Goal: Navigation & Orientation: Find specific page/section

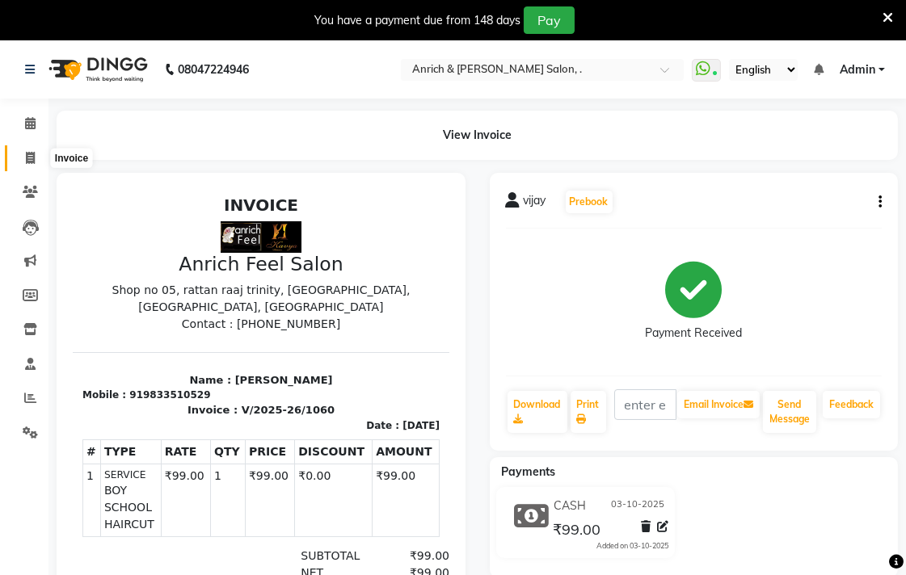
click at [23, 153] on span at bounding box center [30, 158] width 28 height 19
select select "5924"
select select "service"
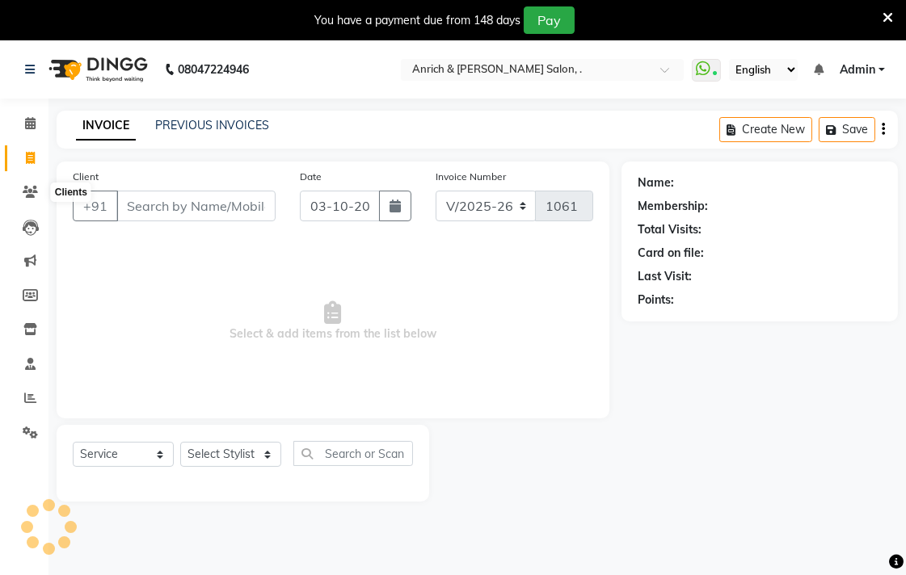
scroll to position [40, 0]
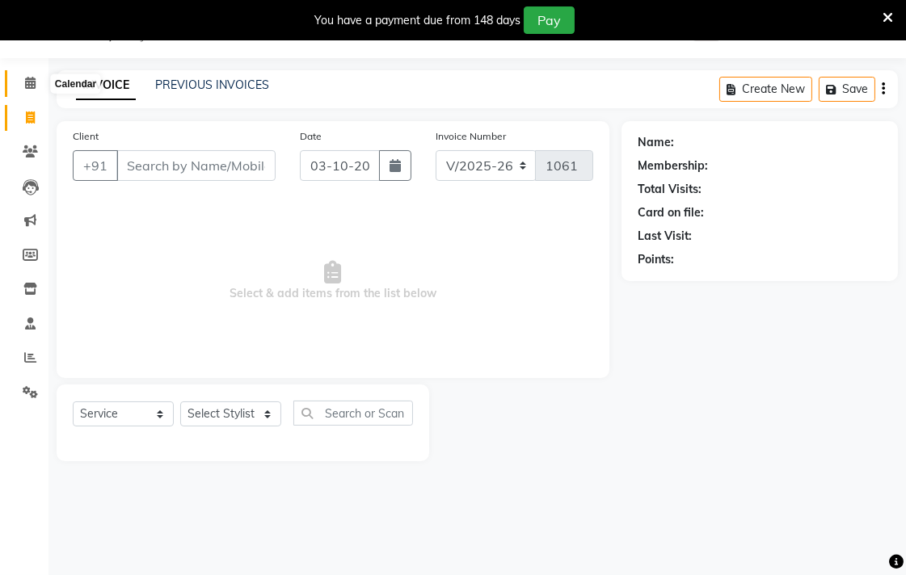
click at [27, 81] on icon at bounding box center [30, 83] width 11 height 12
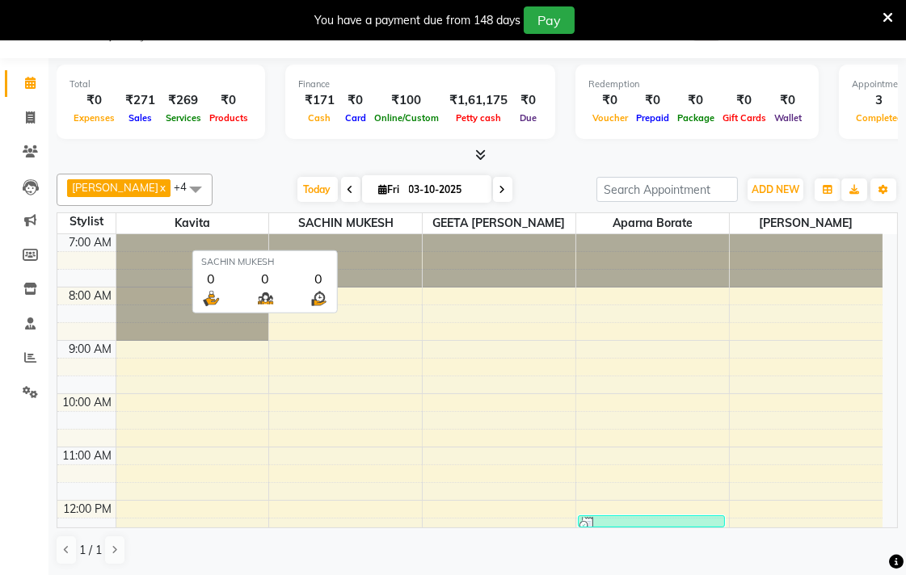
click at [326, 215] on span "SACHIN MUKESH" at bounding box center [345, 223] width 153 height 20
click at [401, 223] on span "SACHIN MUKESH" at bounding box center [345, 223] width 153 height 20
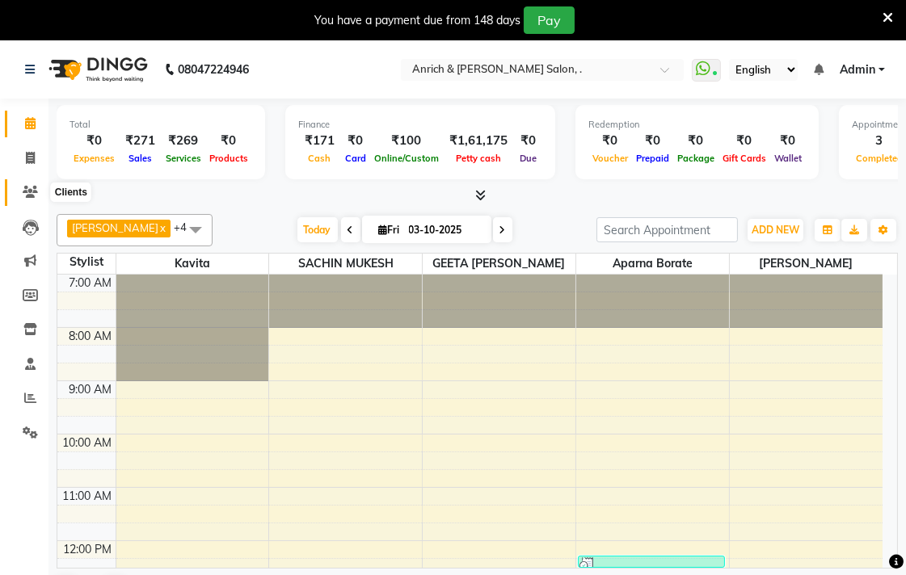
click at [34, 191] on icon at bounding box center [30, 192] width 15 height 12
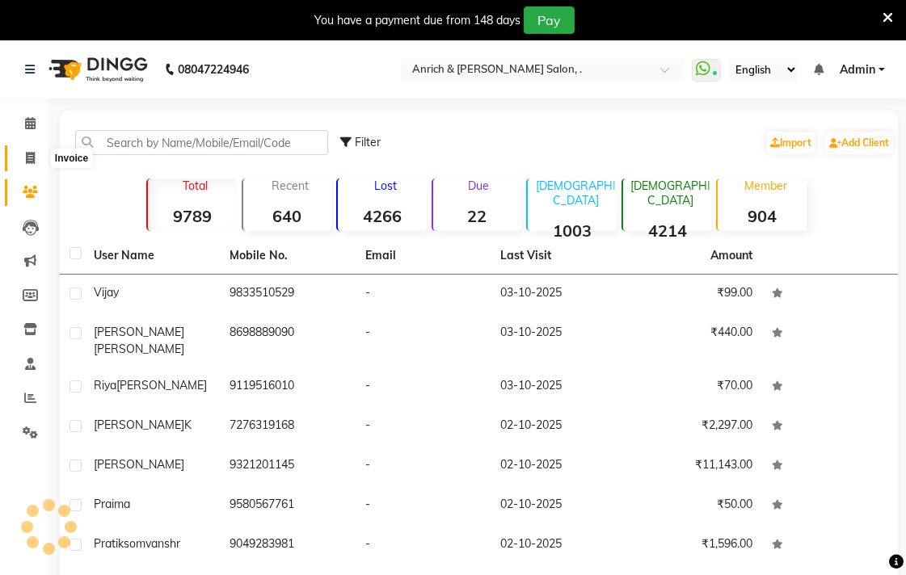
click at [28, 157] on icon at bounding box center [30, 158] width 9 height 12
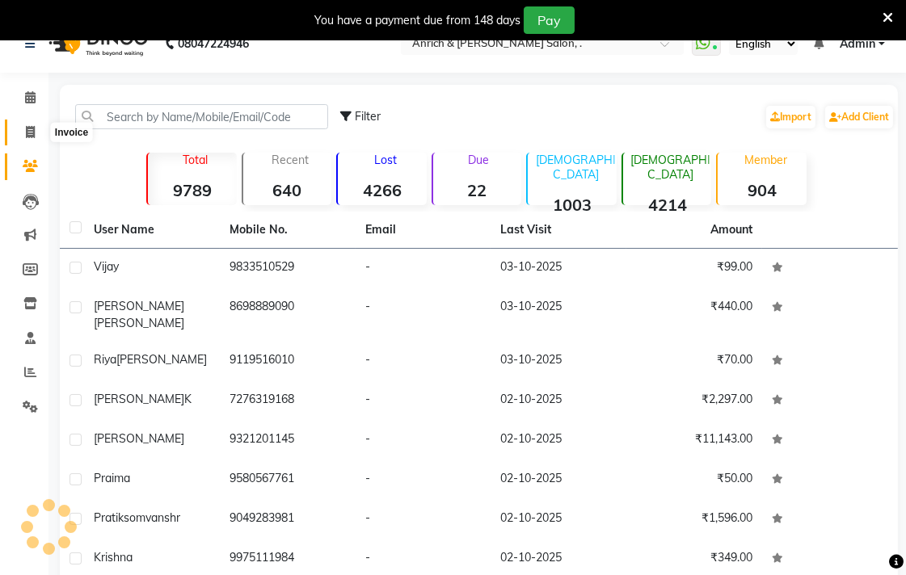
select select "5924"
select select "service"
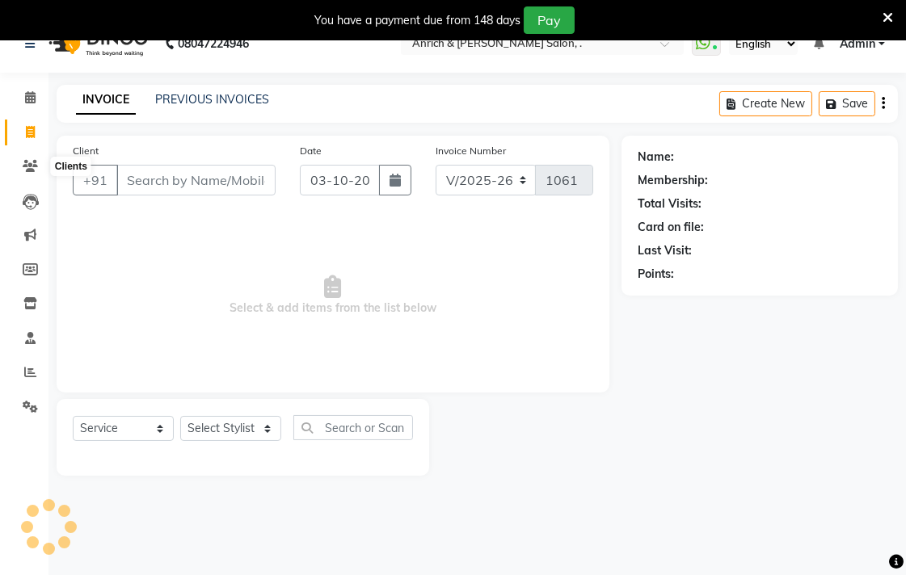
scroll to position [40, 0]
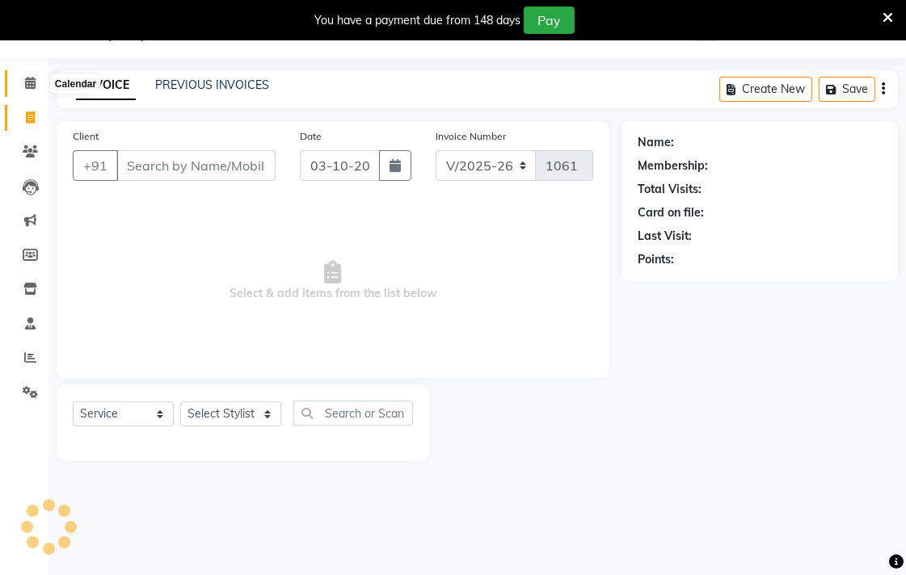
click at [25, 84] on icon at bounding box center [30, 83] width 11 height 12
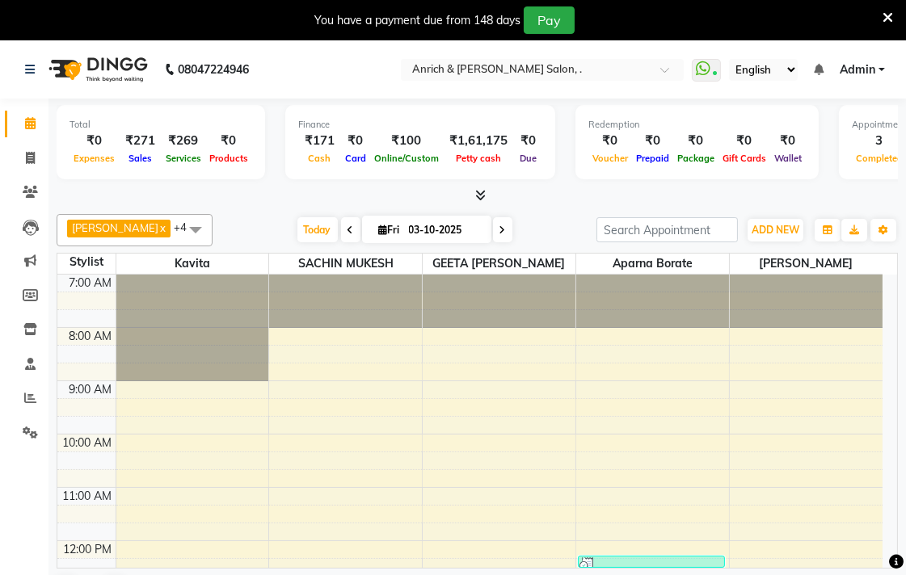
click at [379, 229] on icon at bounding box center [383, 230] width 9 height 11
select select "10"
select select "2025"
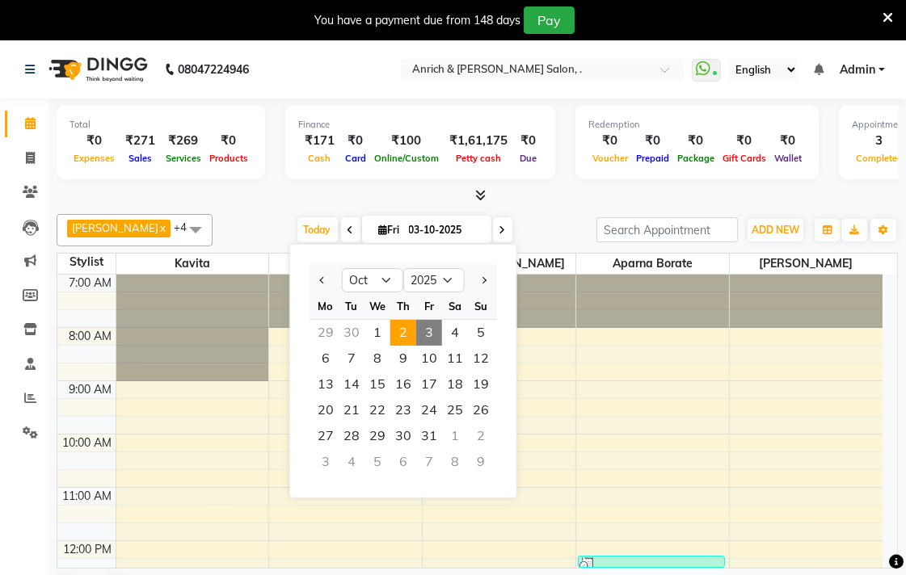
click at [398, 330] on span "2" at bounding box center [403, 333] width 26 height 26
type input "02-10-2025"
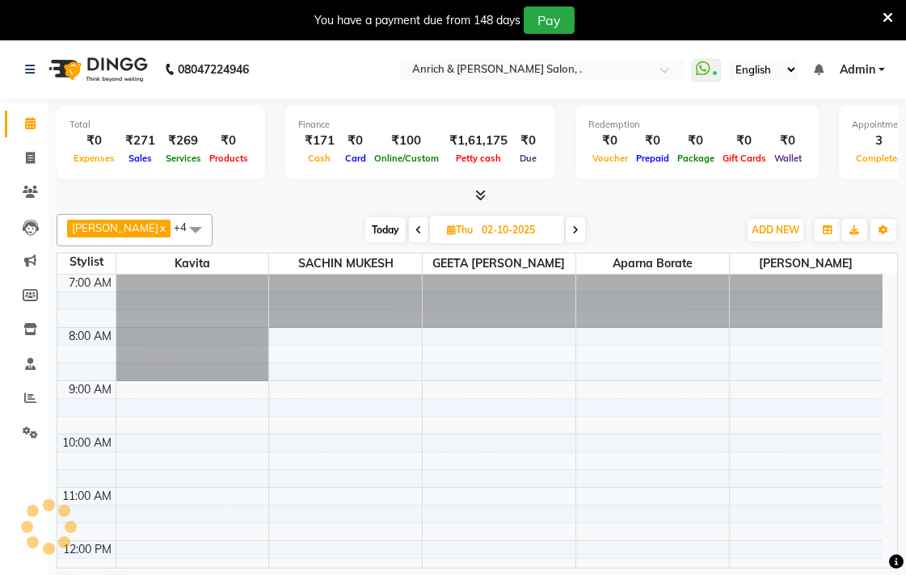
scroll to position [482, 0]
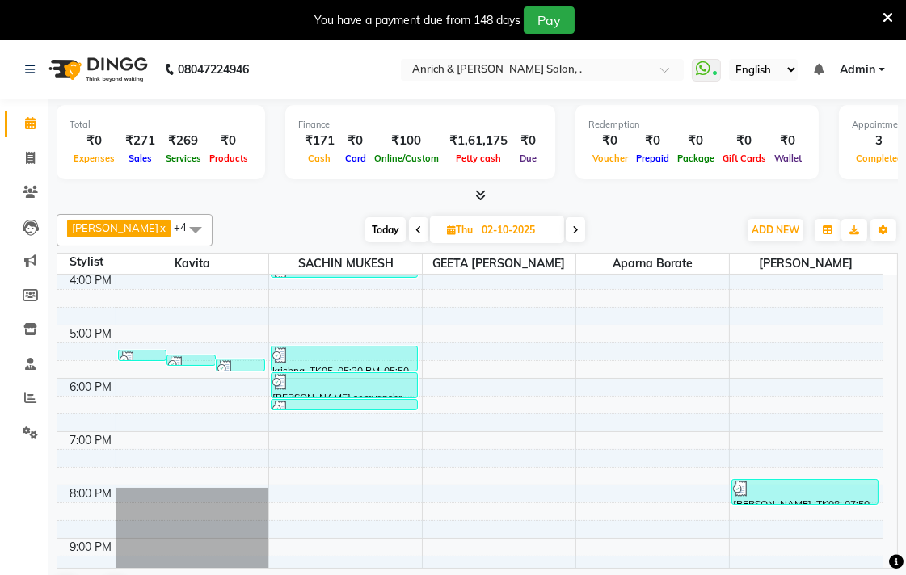
click at [447, 233] on icon at bounding box center [451, 230] width 9 height 11
select select "10"
select select "2025"
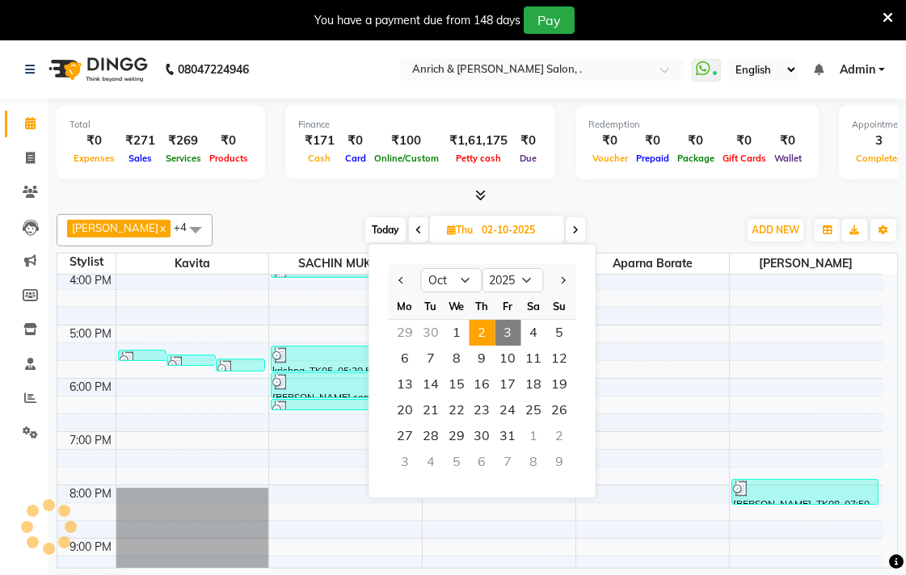
click at [507, 326] on span "3" at bounding box center [508, 333] width 26 height 26
type input "03-10-2025"
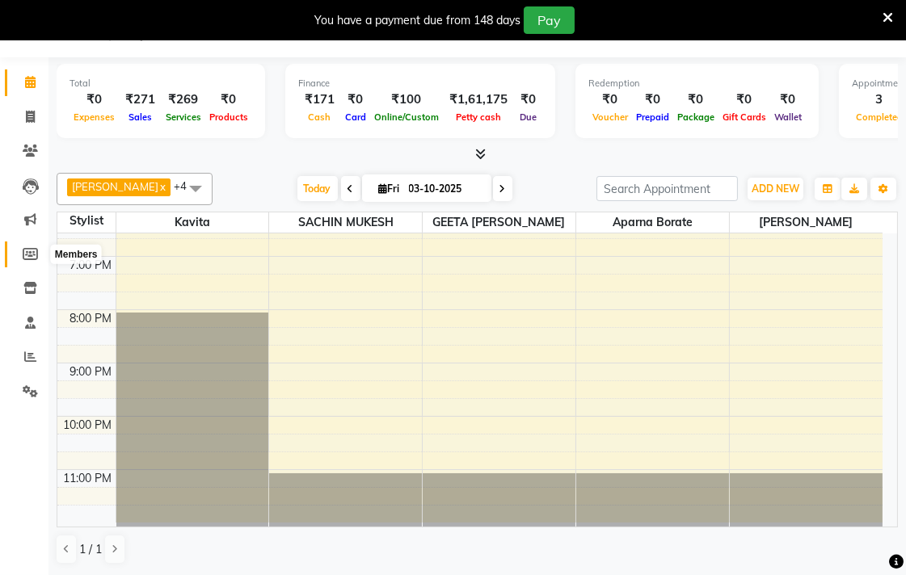
scroll to position [0, 0]
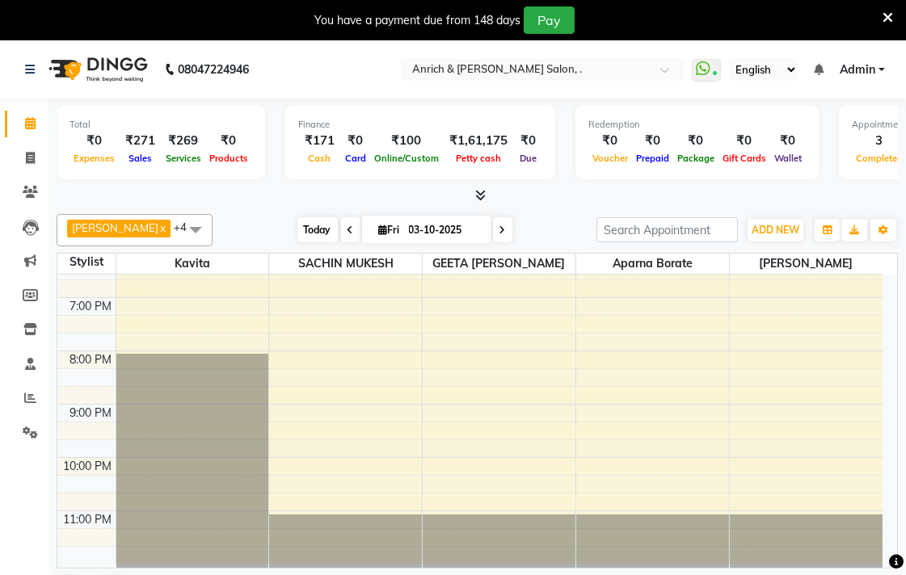
click at [311, 232] on span "Today" at bounding box center [317, 229] width 40 height 25
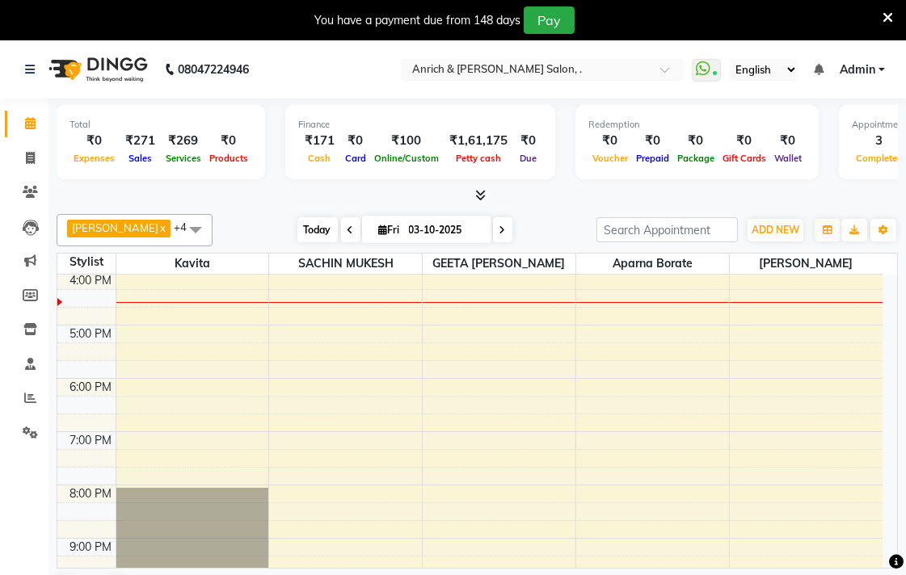
click at [311, 232] on span "Today" at bounding box center [317, 229] width 40 height 25
click at [379, 228] on icon at bounding box center [383, 230] width 9 height 11
select select "10"
select select "2025"
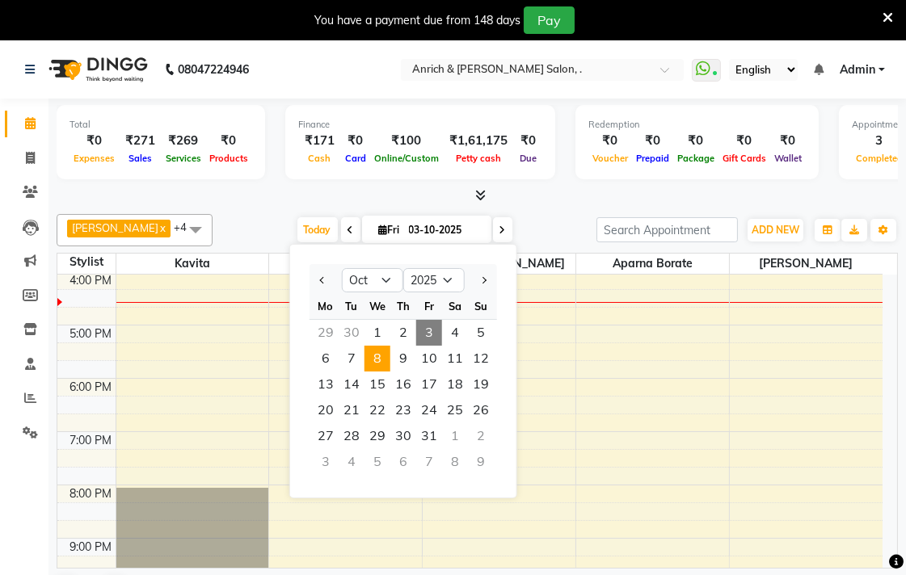
scroll to position [41, 0]
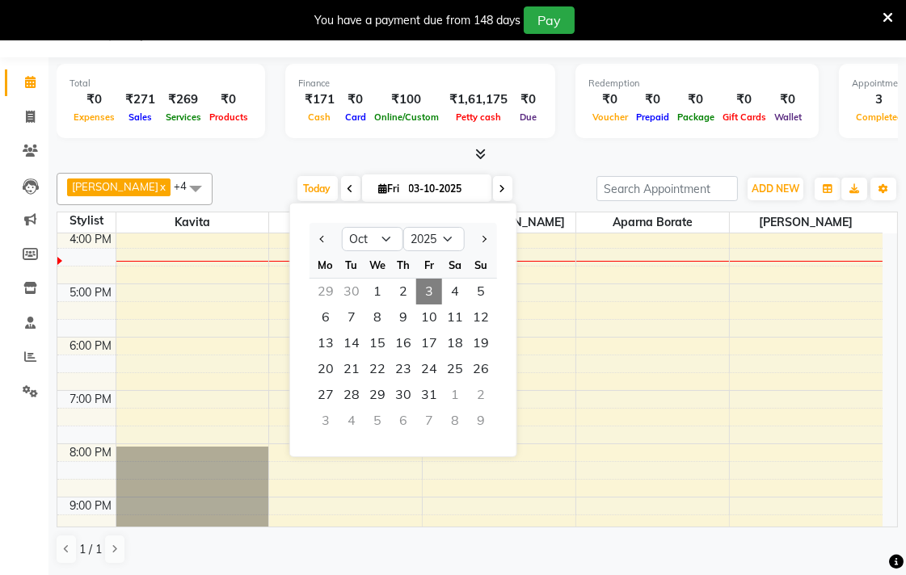
click at [376, 190] on span "Fri" at bounding box center [389, 189] width 29 height 12
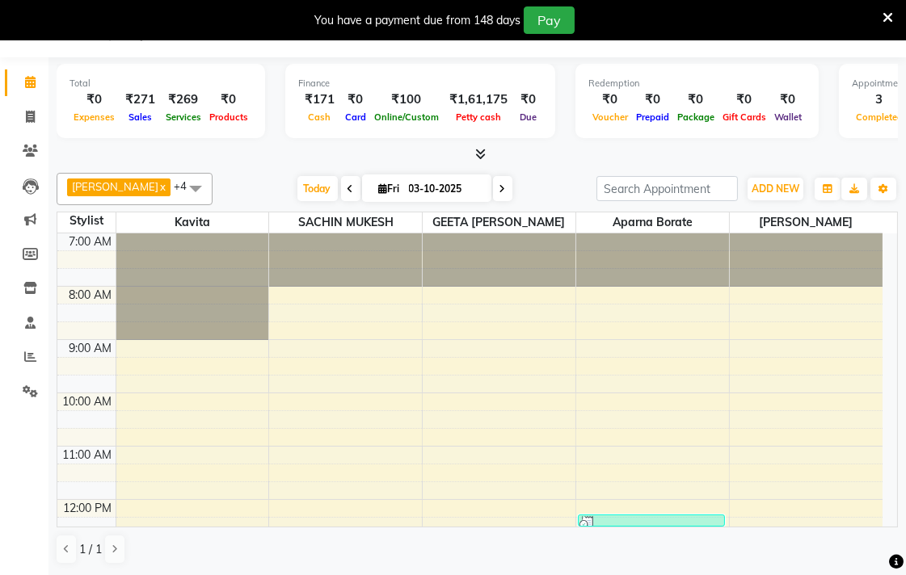
scroll to position [0, 0]
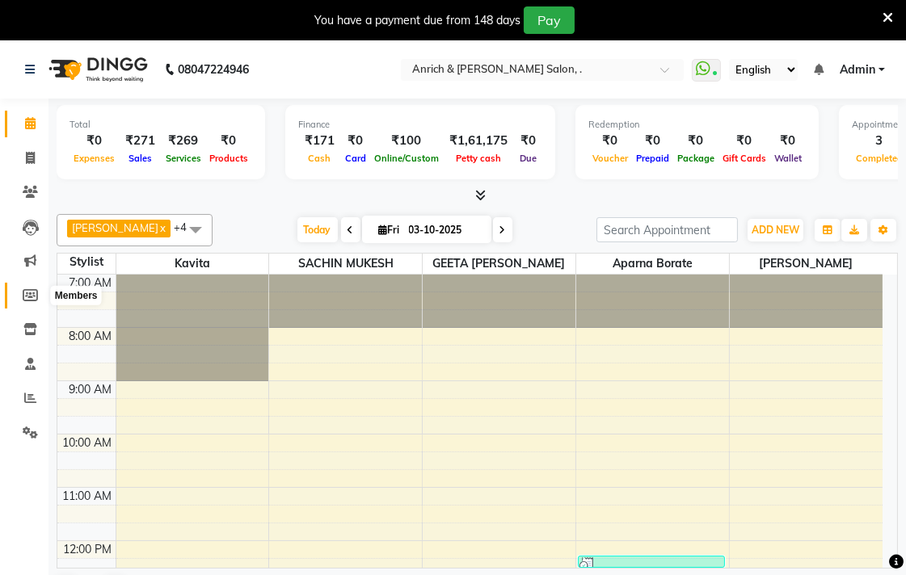
click at [27, 289] on icon at bounding box center [30, 295] width 15 height 12
select select
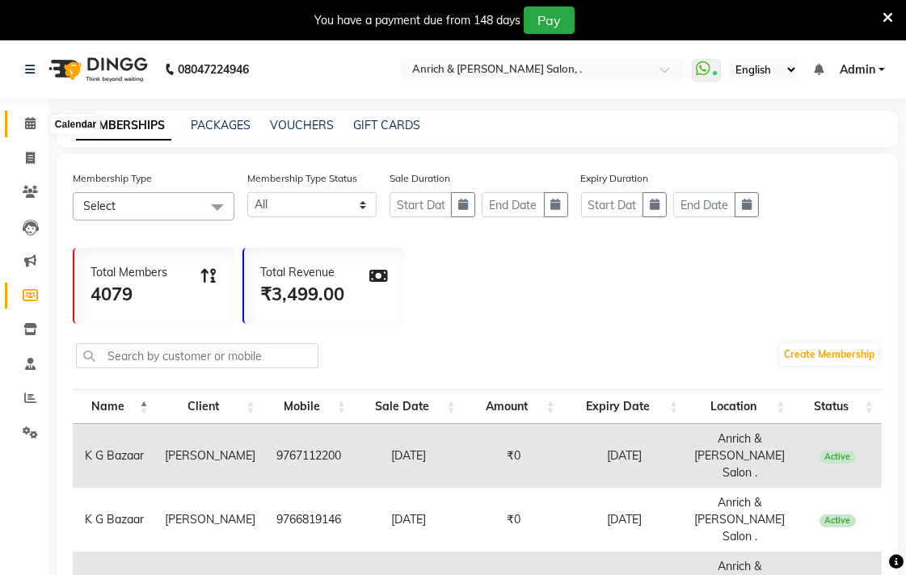
click at [34, 118] on icon at bounding box center [30, 123] width 11 height 12
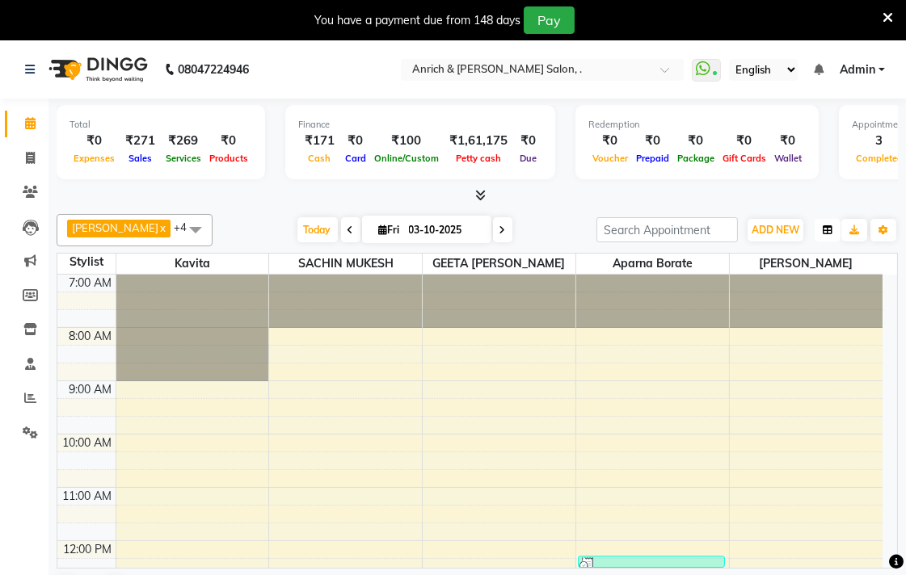
click at [826, 228] on icon "button" at bounding box center [827, 230] width 10 height 10
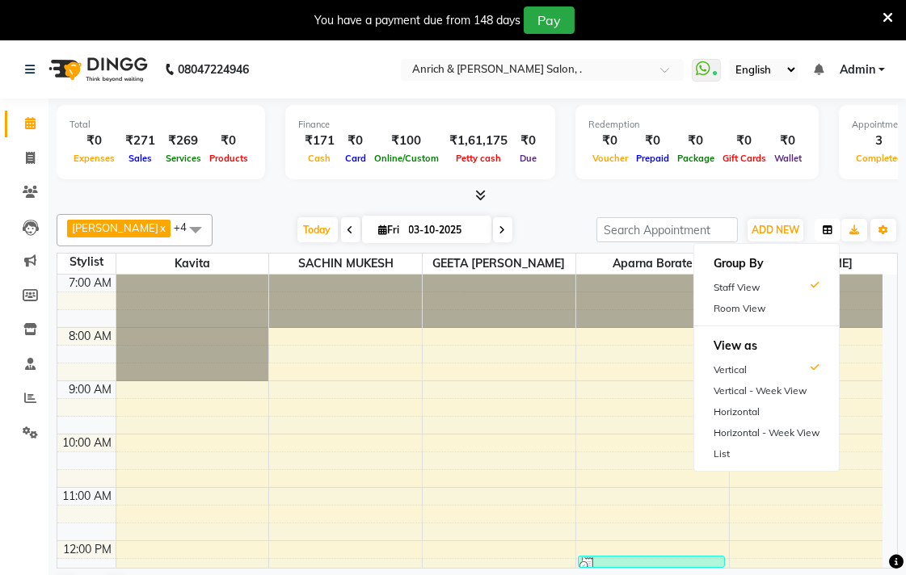
click at [826, 228] on icon "button" at bounding box center [827, 230] width 10 height 10
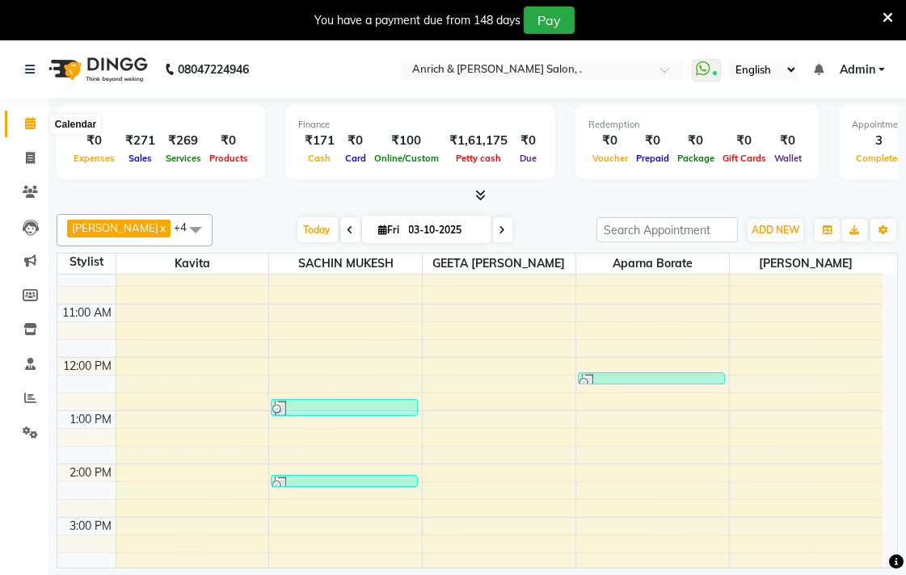
click at [25, 122] on icon at bounding box center [30, 123] width 11 height 12
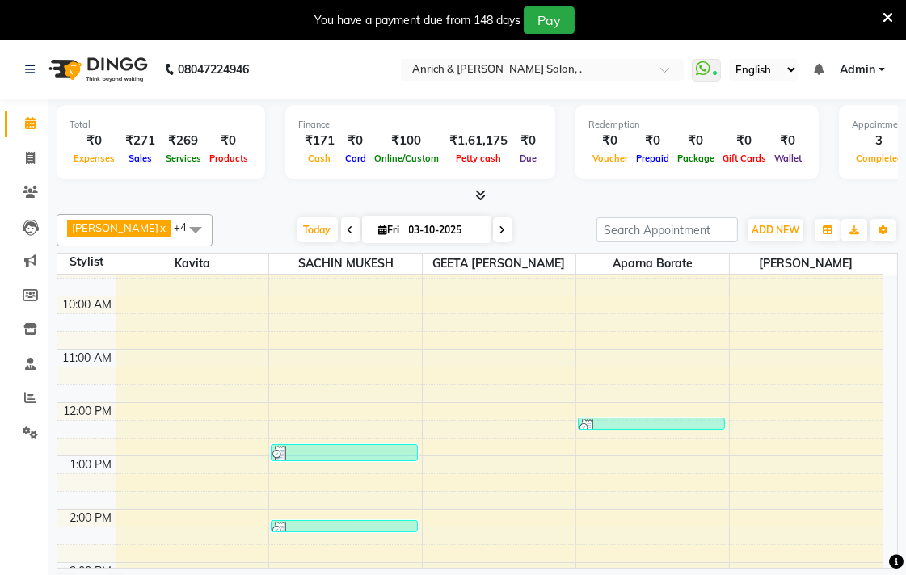
scroll to position [4, 0]
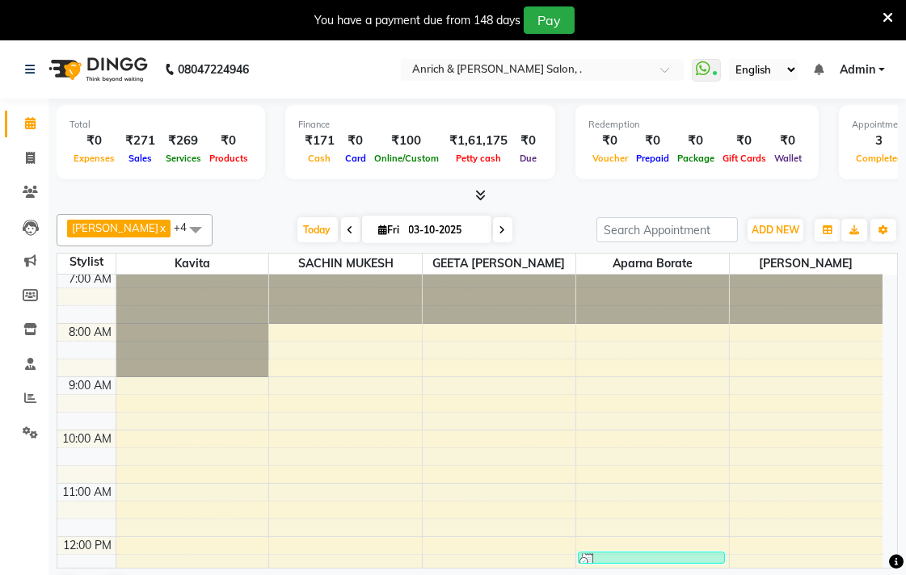
click at [188, 228] on span at bounding box center [195, 229] width 32 height 31
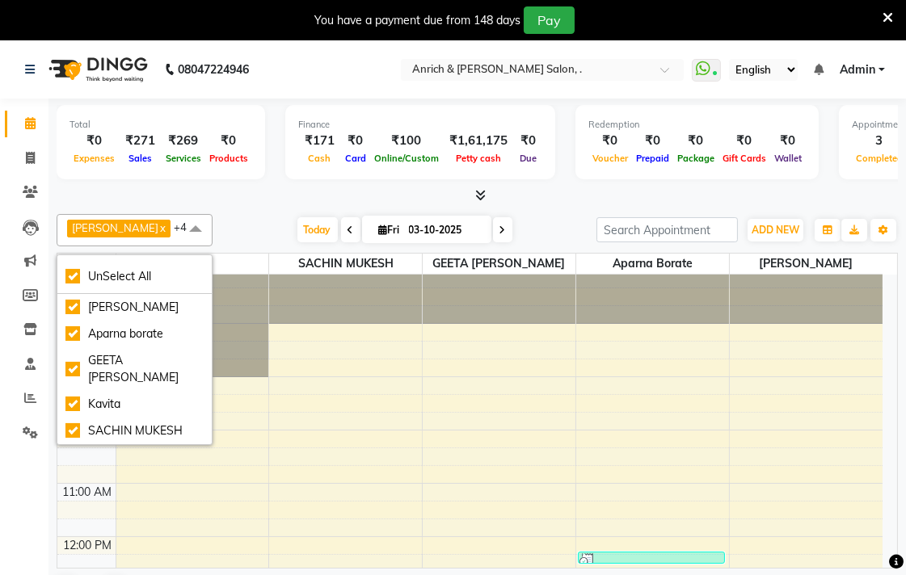
click at [188, 228] on span at bounding box center [195, 229] width 32 height 31
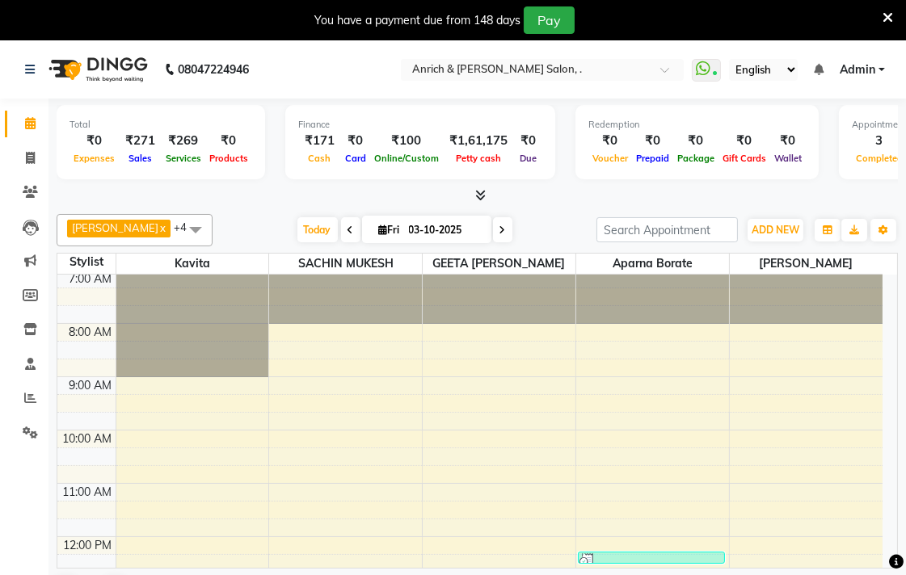
scroll to position [0, 0]
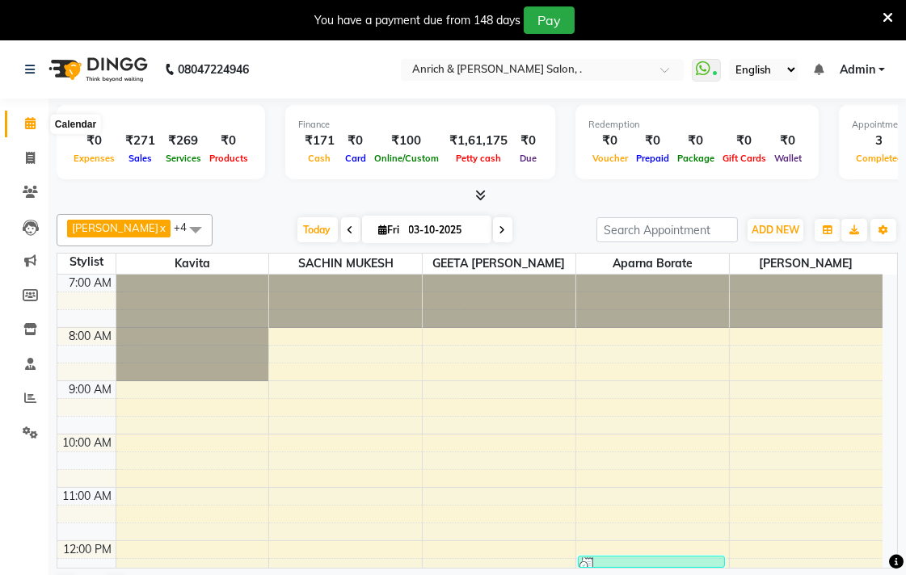
click at [29, 121] on icon at bounding box center [30, 123] width 11 height 12
click at [477, 191] on icon at bounding box center [480, 195] width 11 height 12
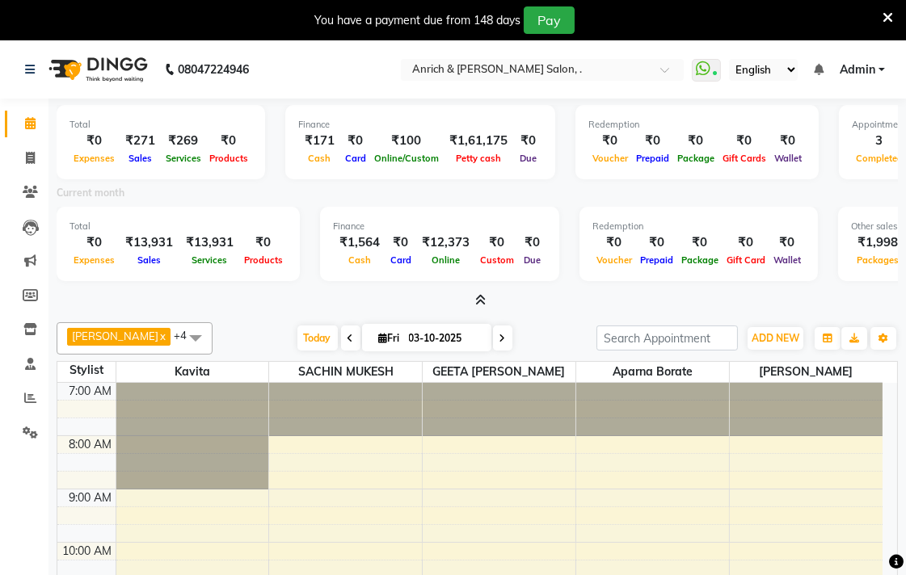
click at [477, 292] on span at bounding box center [477, 300] width 17 height 17
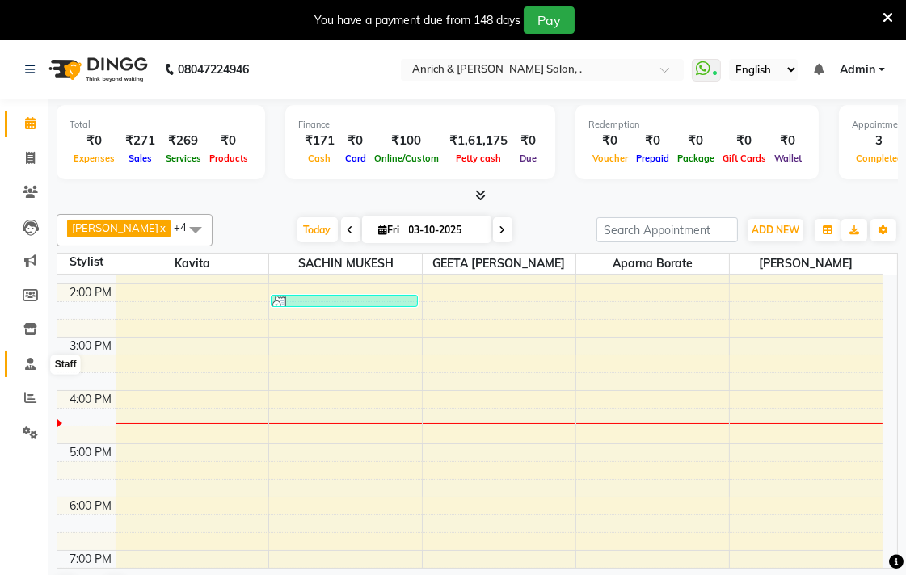
click at [28, 367] on icon at bounding box center [30, 364] width 11 height 12
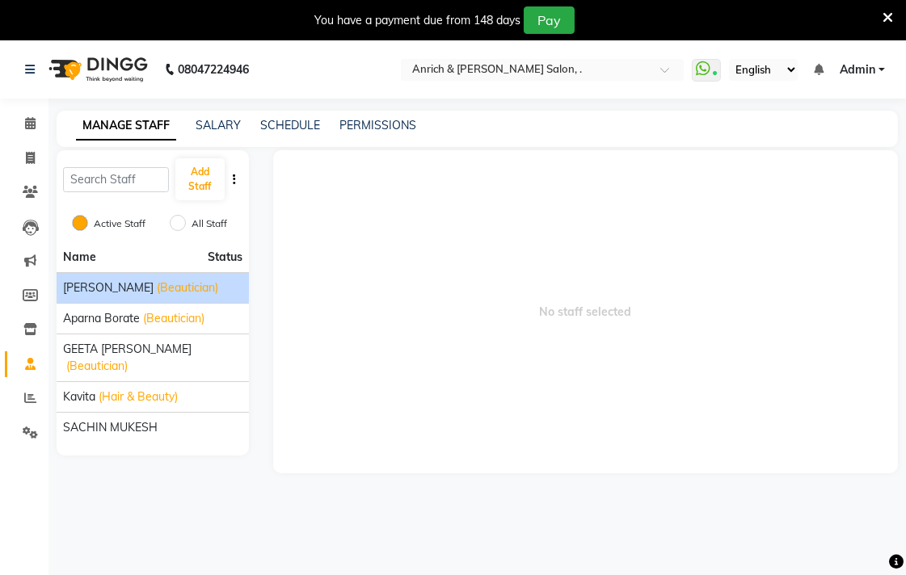
click at [162, 283] on span "(Beautician)" at bounding box center [187, 288] width 61 height 17
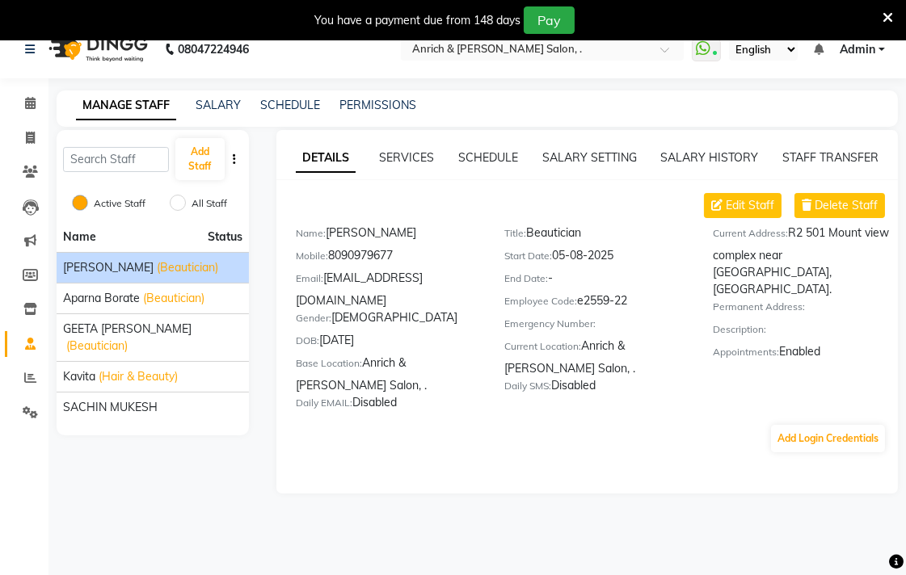
scroll to position [40, 0]
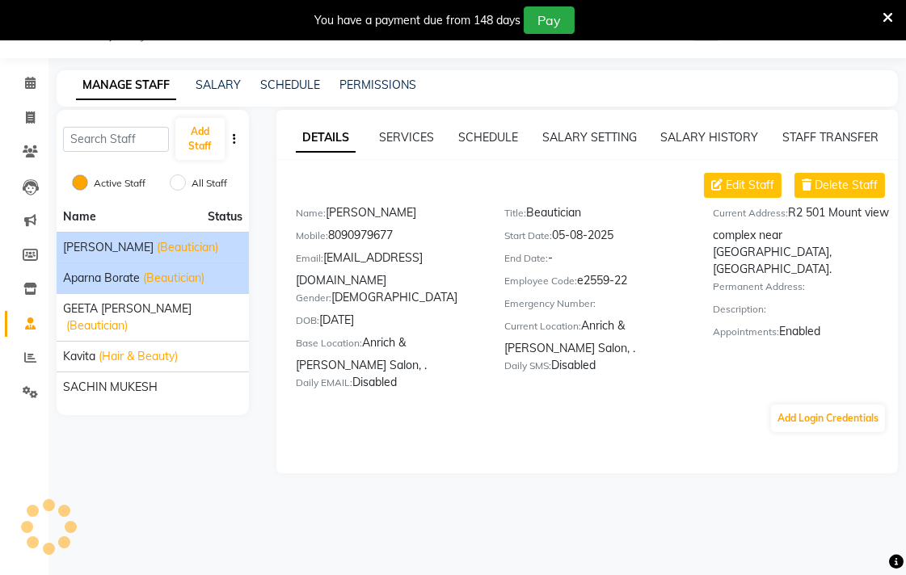
click at [156, 281] on span "(Beautician)" at bounding box center [173, 278] width 61 height 17
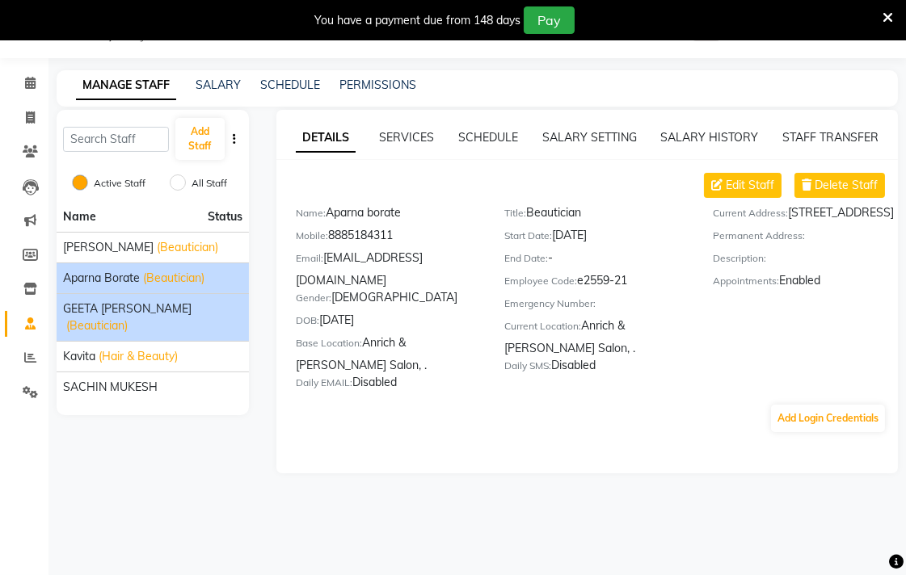
click at [122, 318] on span "(Beautician)" at bounding box center [96, 325] width 61 height 17
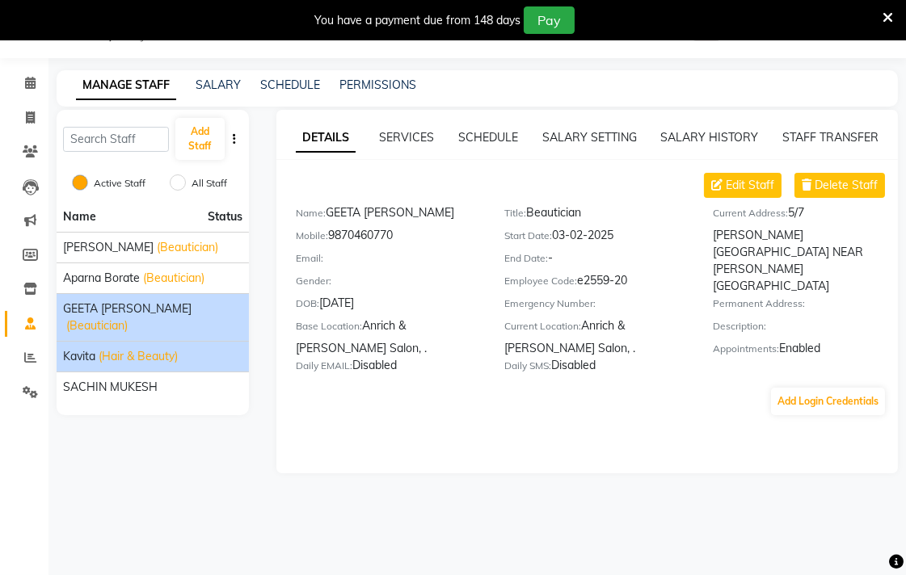
click at [108, 357] on span "(Hair & Beauty)" at bounding box center [138, 356] width 79 height 17
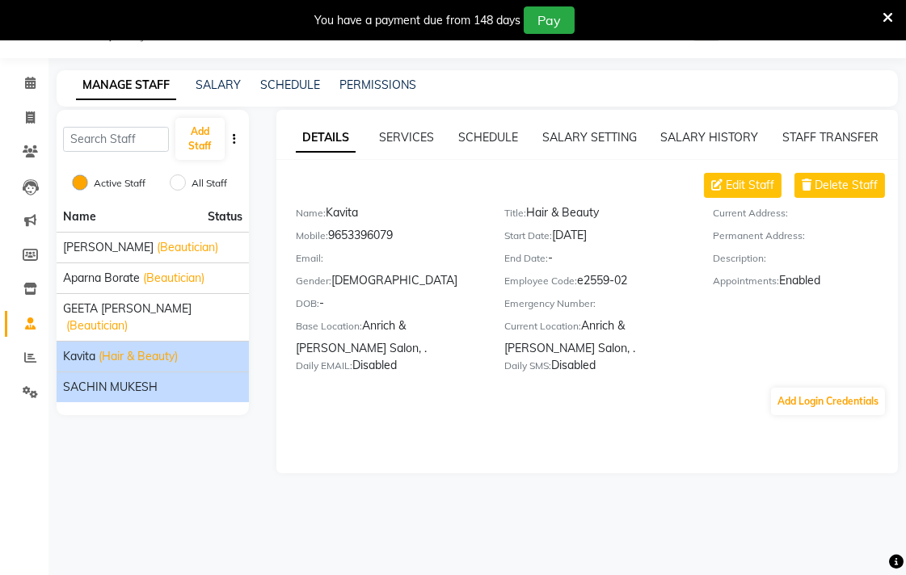
click at [102, 389] on span "SACHIN MUKESH" at bounding box center [110, 387] width 95 height 17
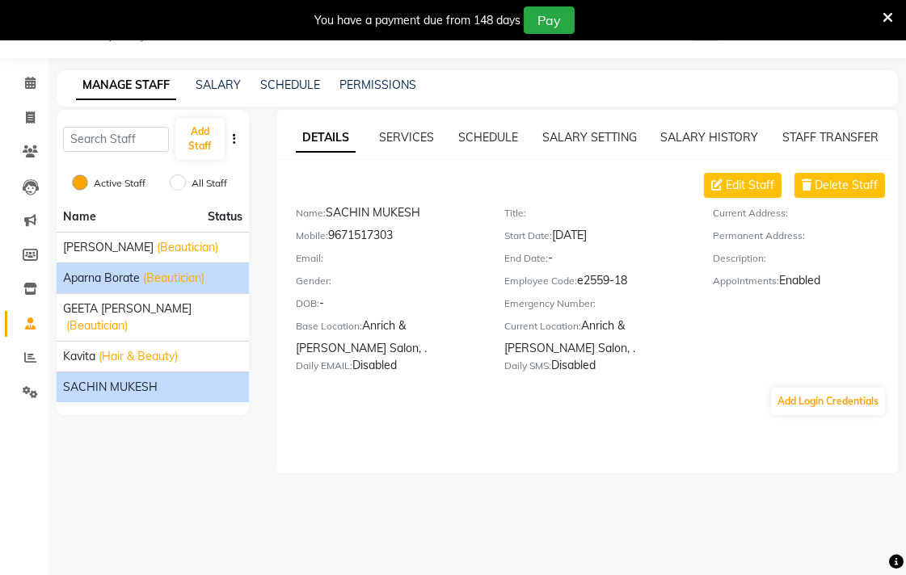
click at [127, 270] on span "Aparna borate" at bounding box center [101, 278] width 77 height 17
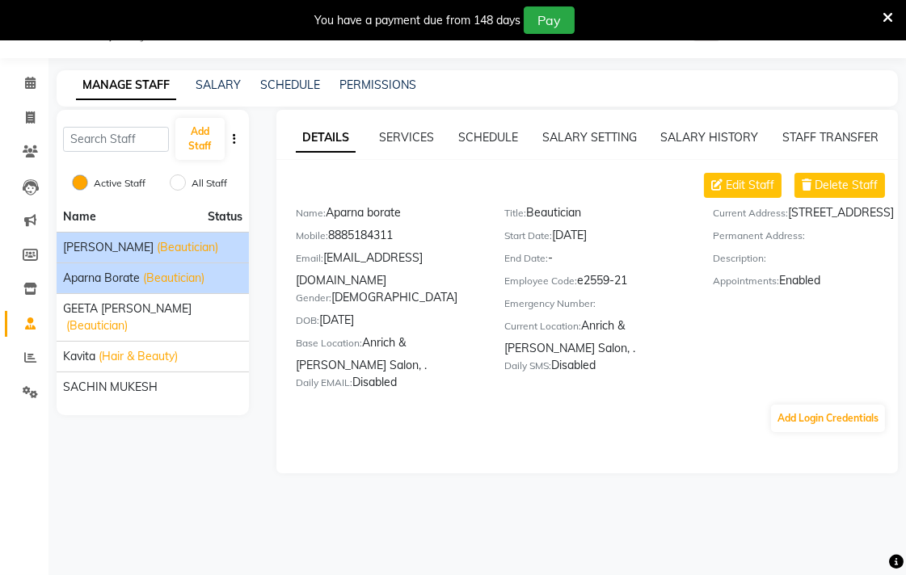
click at [134, 244] on span "[PERSON_NAME]" at bounding box center [108, 247] width 90 height 17
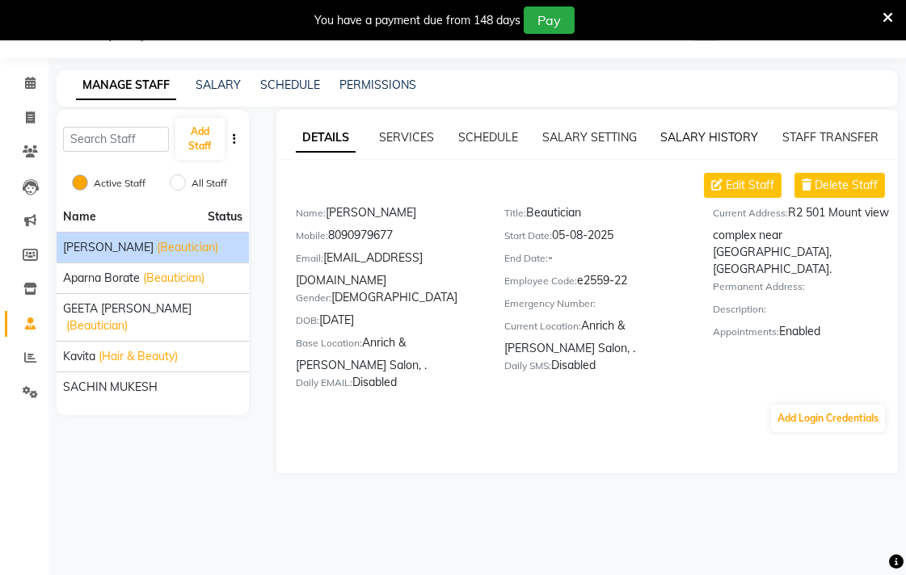
click at [693, 135] on link "SALARY HISTORY" at bounding box center [709, 137] width 98 height 15
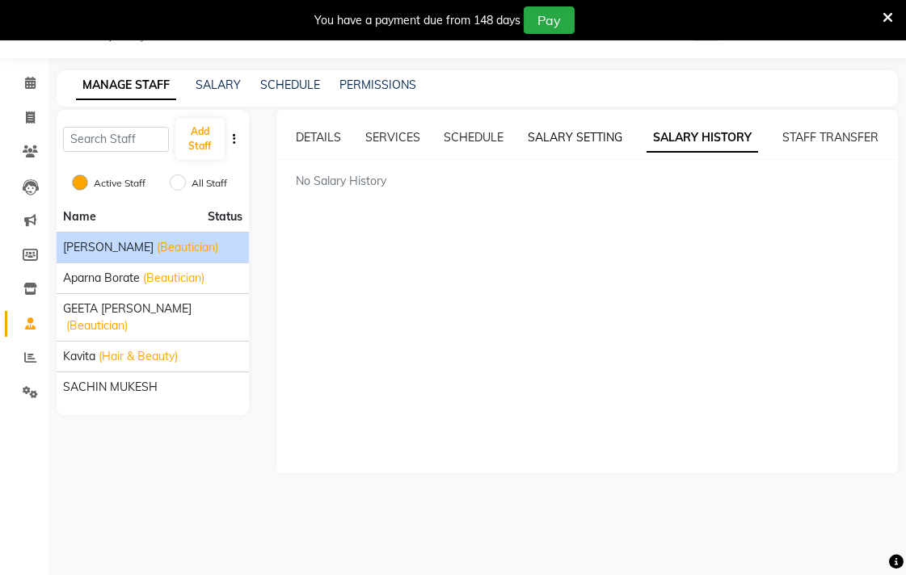
click at [551, 135] on link "SALARY SETTING" at bounding box center [575, 137] width 95 height 15
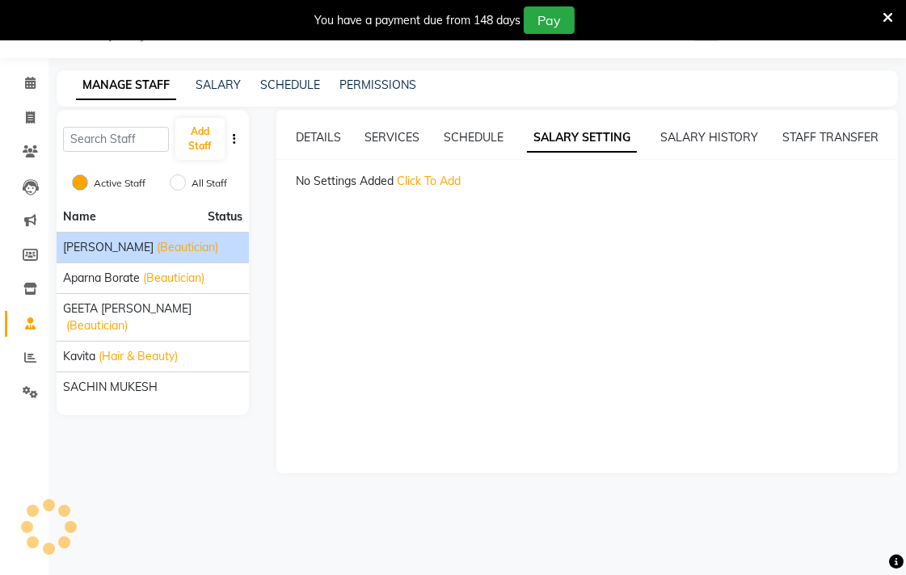
click at [66, 179] on div "Active Staff All Staff" at bounding box center [153, 185] width 192 height 34
click at [81, 182] on input "Active Staff" at bounding box center [80, 182] width 16 height 16
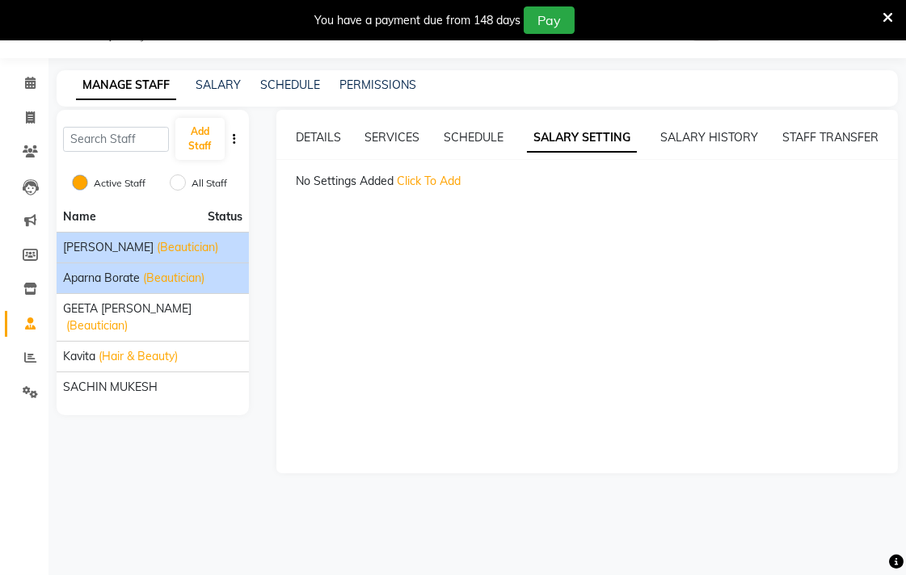
click at [106, 267] on li "Aparna borate (Beautician)" at bounding box center [153, 278] width 192 height 31
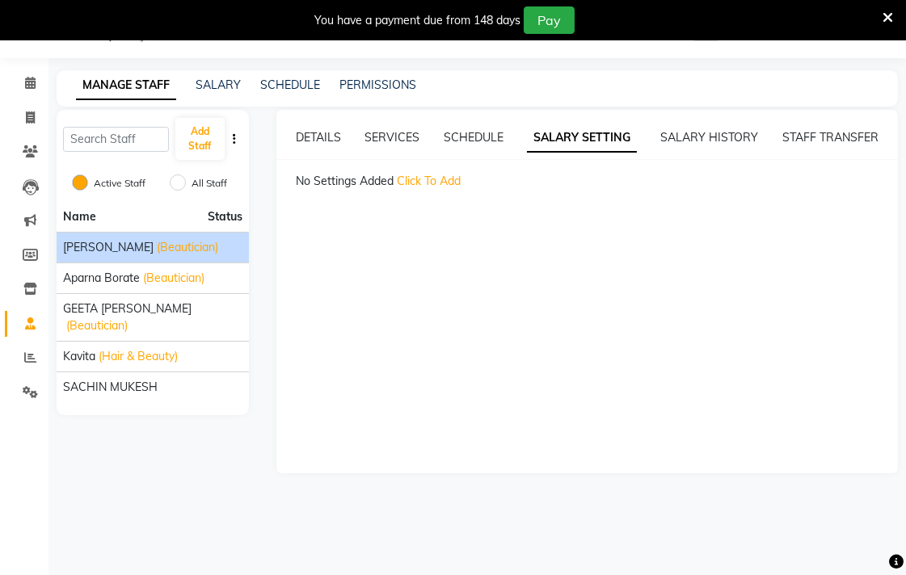
click at [103, 242] on span "[PERSON_NAME]" at bounding box center [108, 247] width 90 height 17
click at [326, 137] on link "DETAILS" at bounding box center [318, 137] width 45 height 15
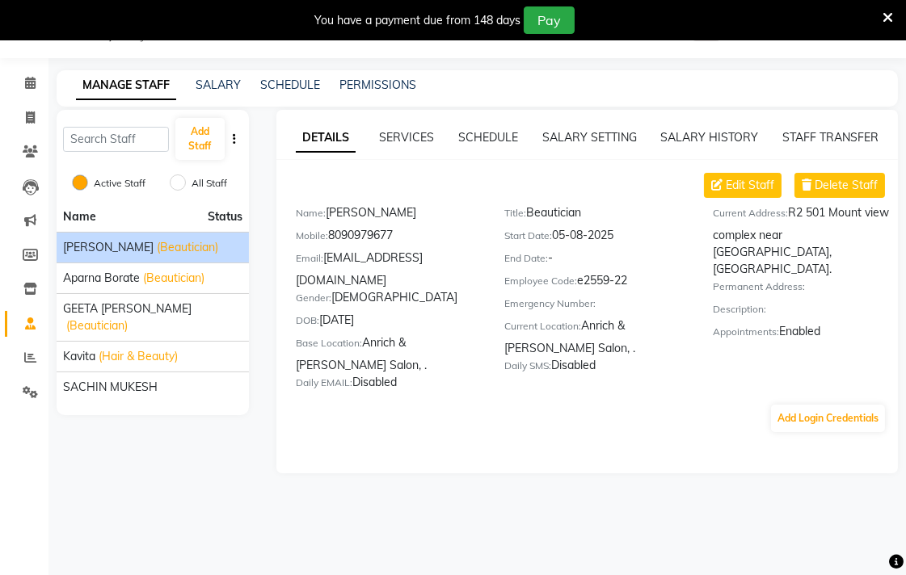
scroll to position [0, 0]
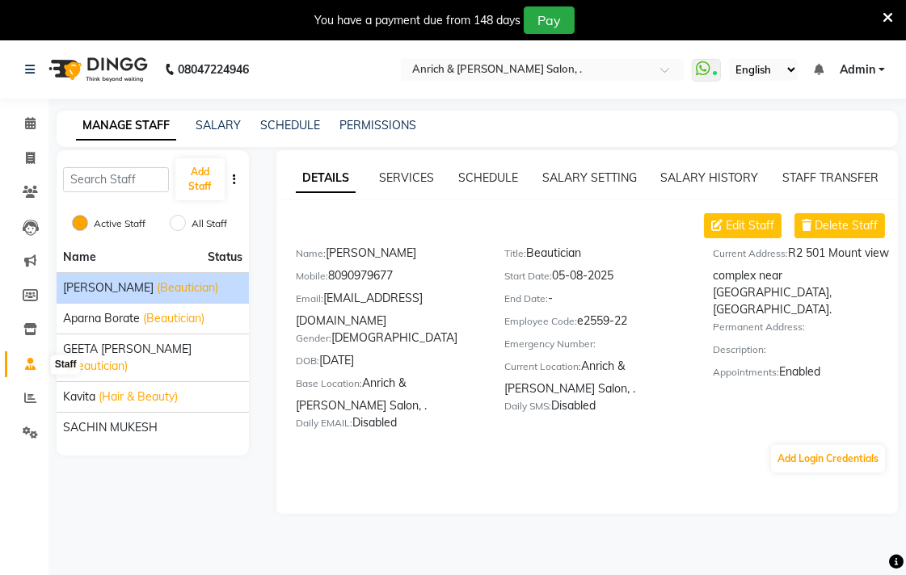
click at [38, 365] on span at bounding box center [30, 364] width 28 height 19
click at [28, 124] on icon at bounding box center [30, 123] width 11 height 12
